Goal: Information Seeking & Learning: Learn about a topic

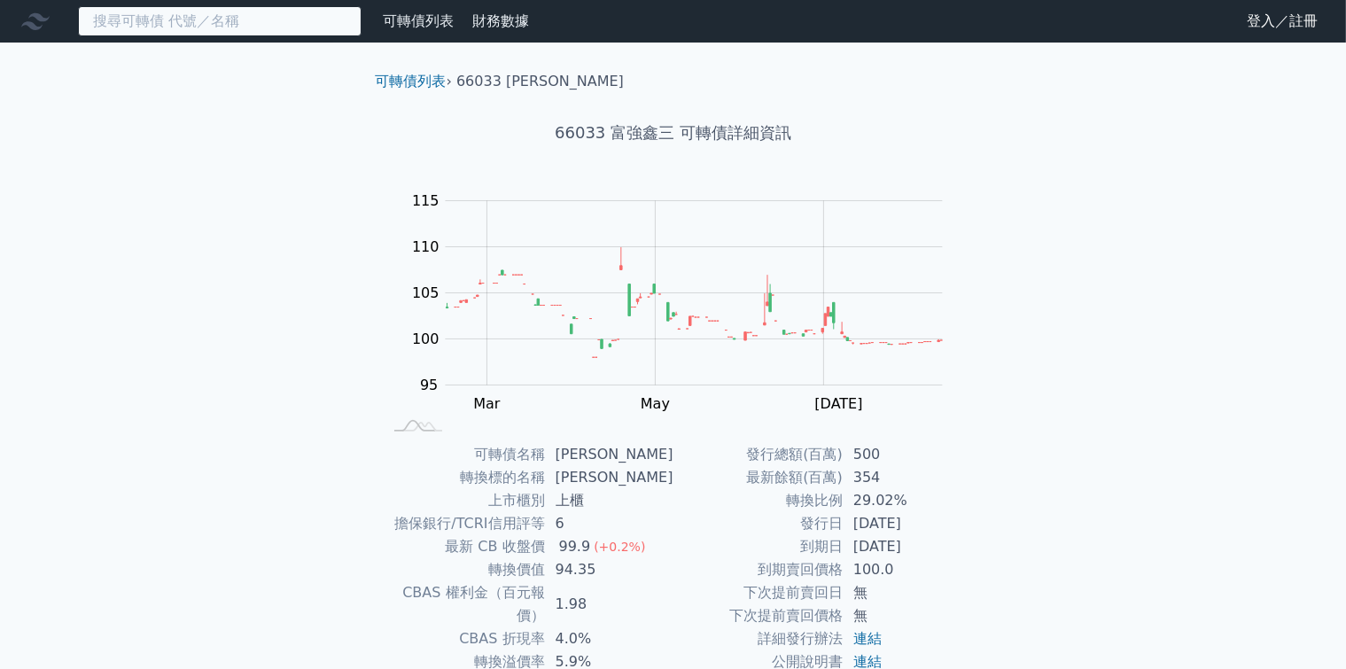
click at [259, 30] on input at bounding box center [220, 21] width 284 height 30
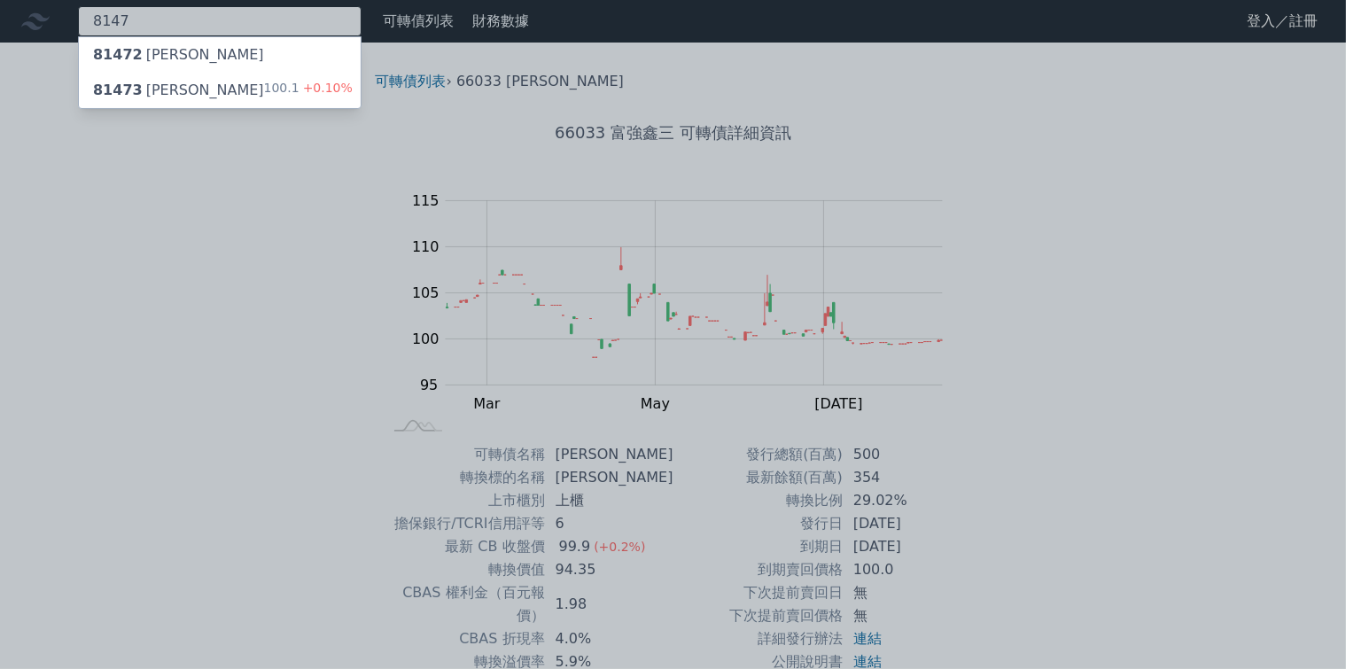
type input "8147"
click at [184, 84] on div "81473 正淩三 100.1 +0.10%" at bounding box center [220, 90] width 282 height 35
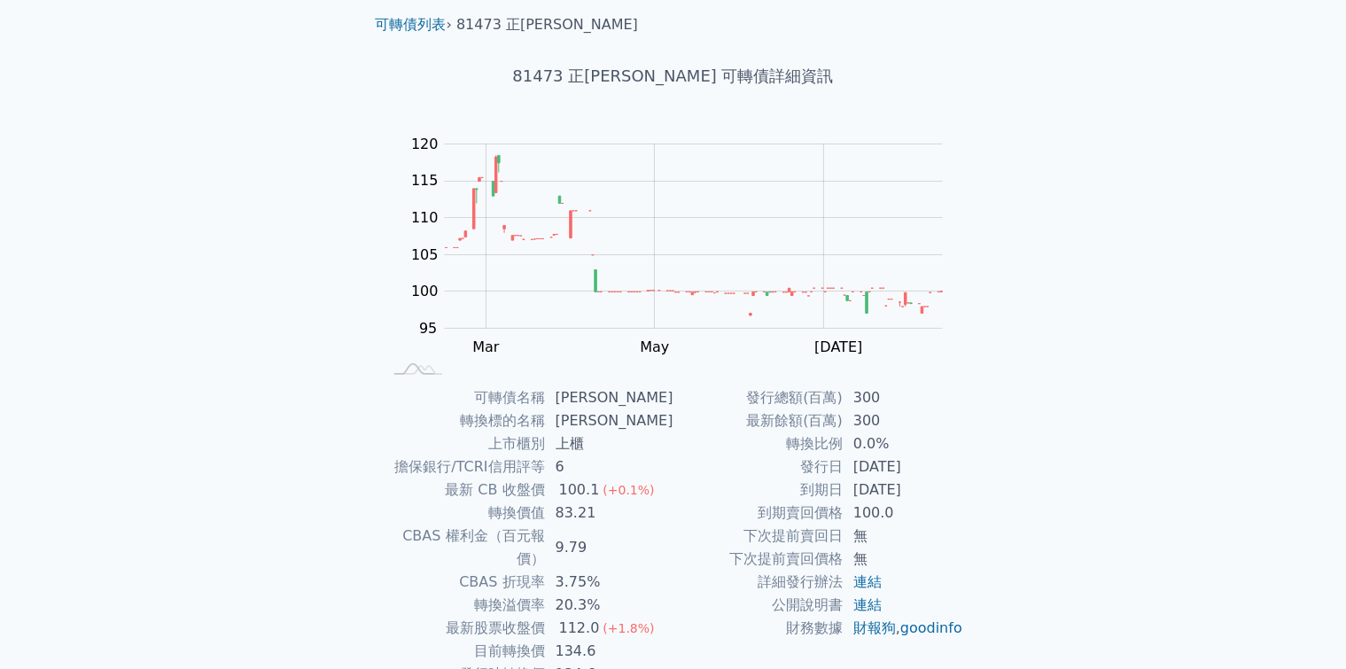
scroll to position [89, 0]
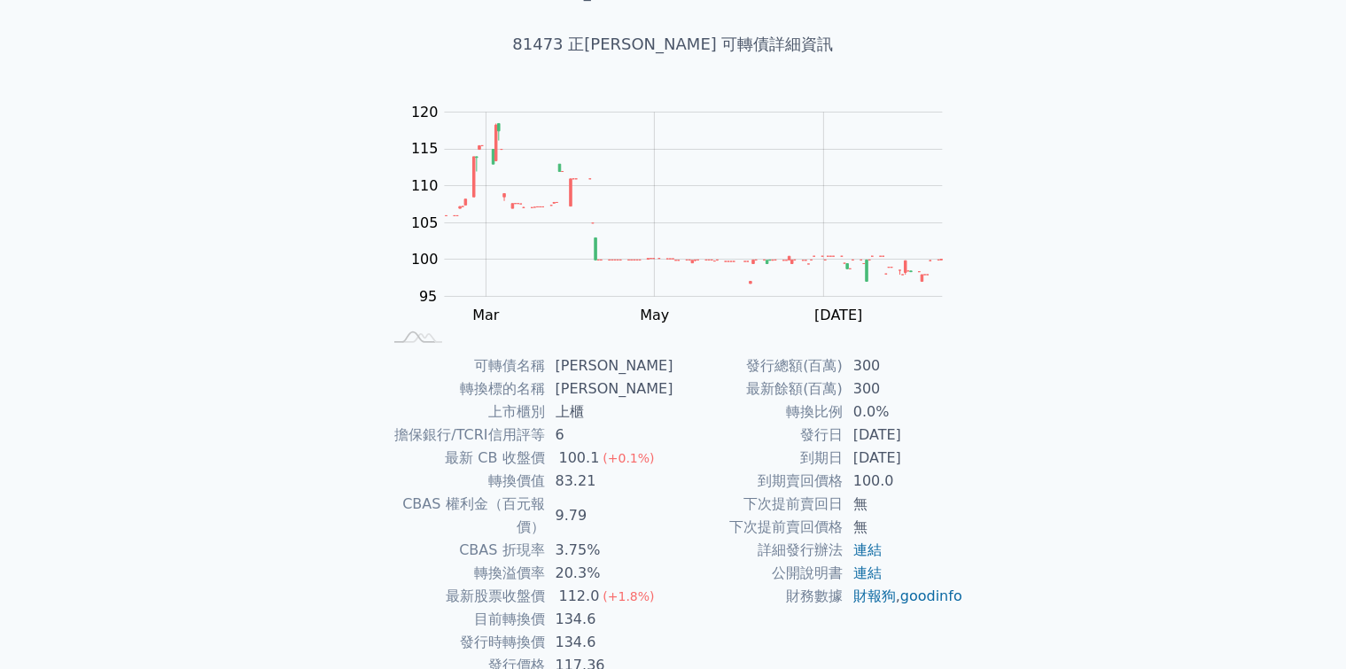
drag, startPoint x: 808, startPoint y: 435, endPoint x: 933, endPoint y: 455, distance: 126.6
click at [933, 455] on tbody "發行總額(百萬) 300 最新餘額(百萬) 300 轉換比例 0.0% 發行日 [DATE] 到期日 [DATE] 到期賣回價格 100.0 下次提前賣回日 …" at bounding box center [818, 480] width 291 height 253
drag, startPoint x: 443, startPoint y: 569, endPoint x: 651, endPoint y: 590, distance: 209.3
click at [651, 590] on tbody "可轉債名稱 正[PERSON_NAME] 轉換標的名稱 正淩 上市櫃別 上櫃 擔保銀行/TCRI信用評等 6 最新 CB 收盤價 100.1 (+0.1%) …" at bounding box center [528, 515] width 291 height 322
click at [652, 608] on td "134.6" at bounding box center [609, 619] width 128 height 23
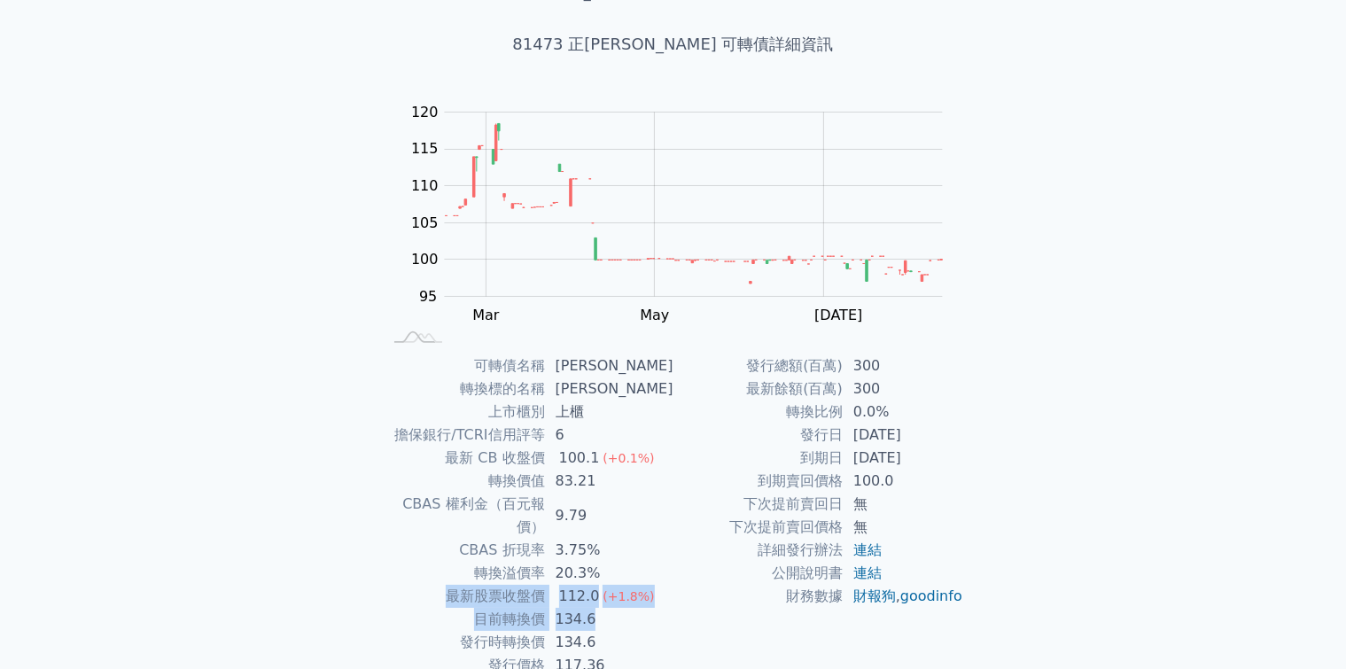
drag, startPoint x: 602, startPoint y: 598, endPoint x: 447, endPoint y: 573, distance: 157.0
click at [447, 573] on tbody "可轉債名稱 正[PERSON_NAME] 轉換標的名稱 正淩 上市櫃別 上櫃 擔保銀行/TCRI信用評等 6 最新 CB 收盤價 100.1 (+0.1%) …" at bounding box center [528, 515] width 291 height 322
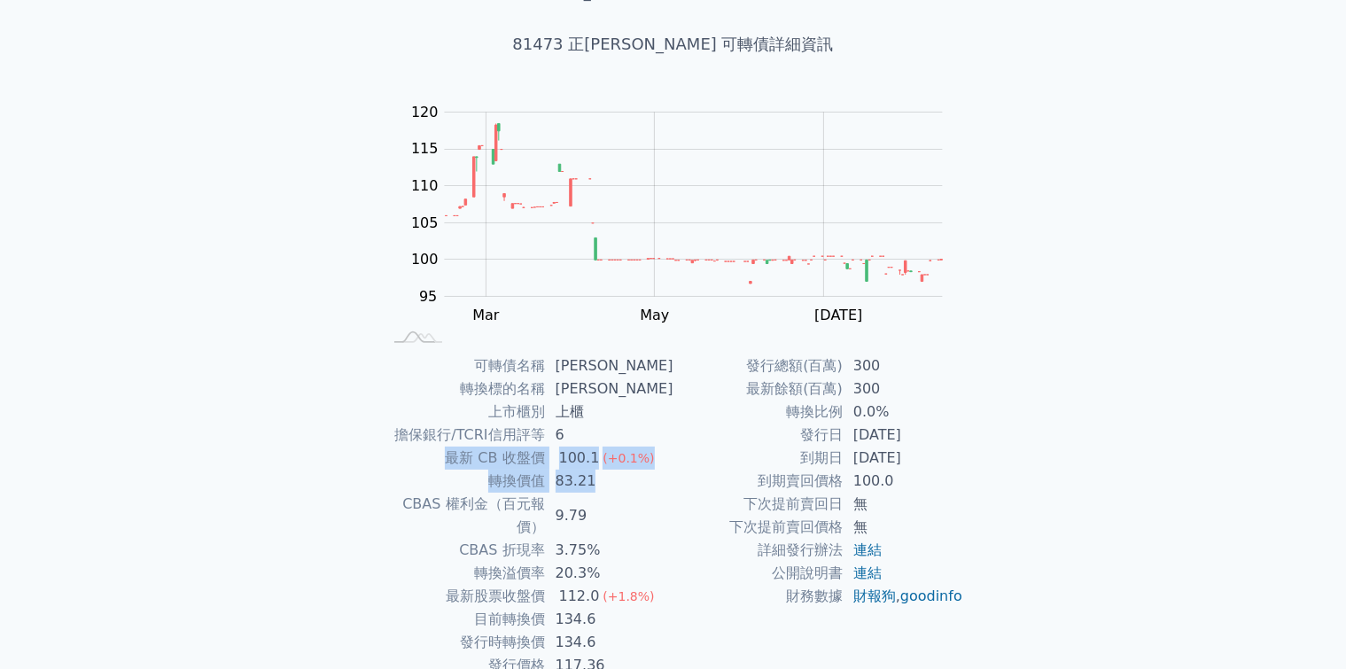
drag, startPoint x: 443, startPoint y: 461, endPoint x: 635, endPoint y: 471, distance: 192.5
click at [635, 471] on tbody "可轉債名稱 正[PERSON_NAME] 轉換標的名稱 正淩 上市櫃別 上櫃 擔保銀行/TCRI信用評等 6 最新 CB 收盤價 100.1 (+0.1%) …" at bounding box center [528, 515] width 291 height 322
